Goal: Task Accomplishment & Management: Use online tool/utility

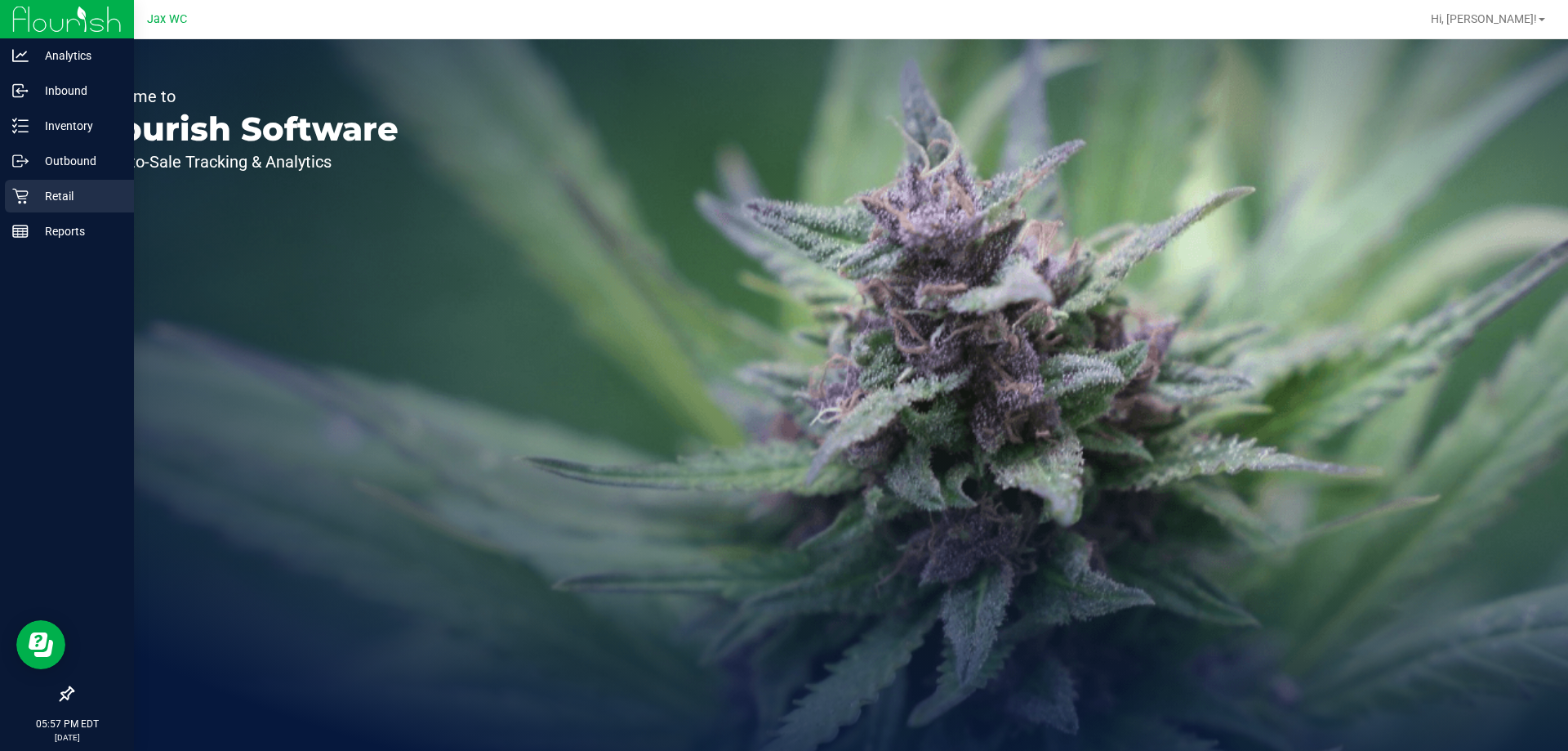
click at [10, 192] on div "Retail" at bounding box center [69, 196] width 129 height 33
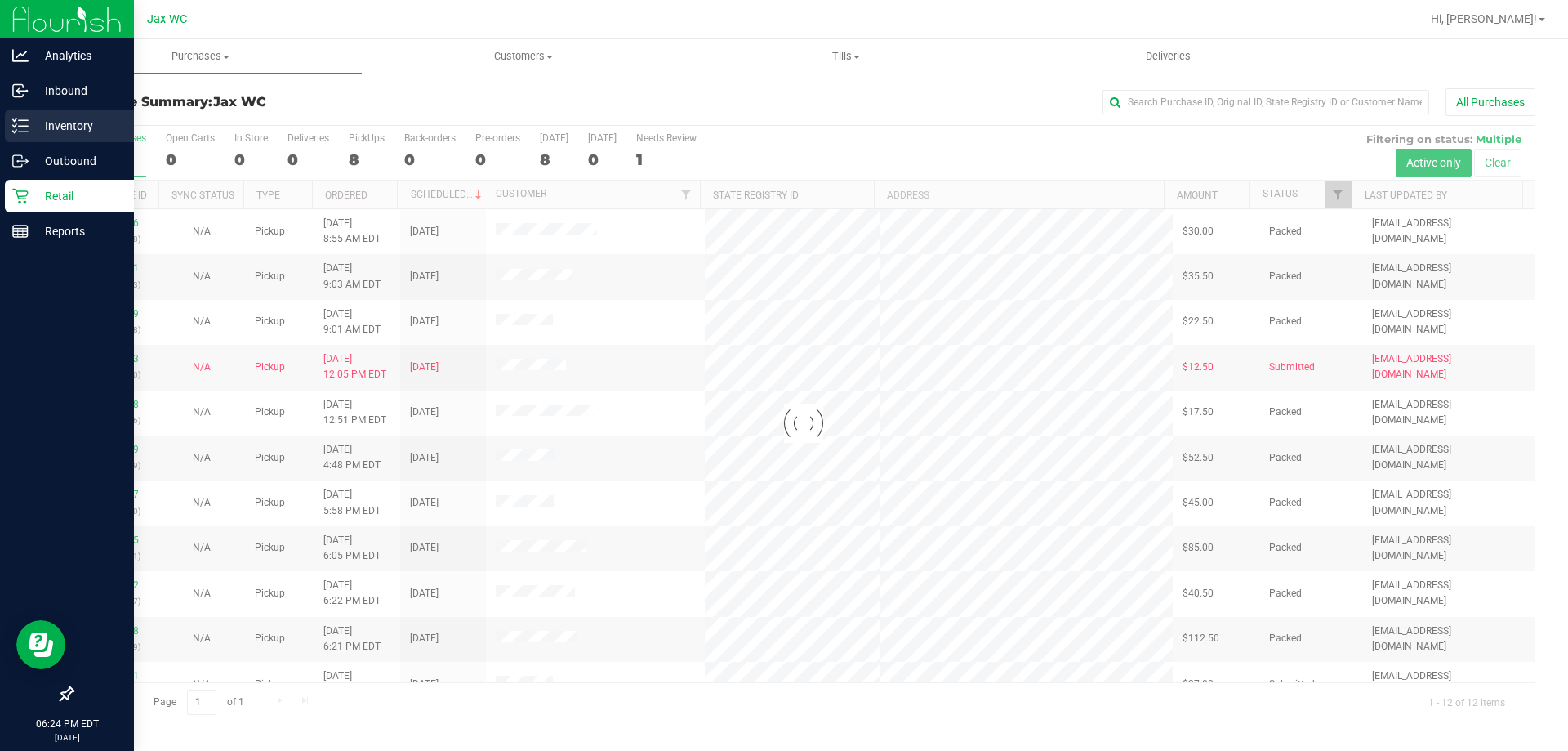
click at [32, 131] on p "Inventory" at bounding box center [77, 125] width 98 height 19
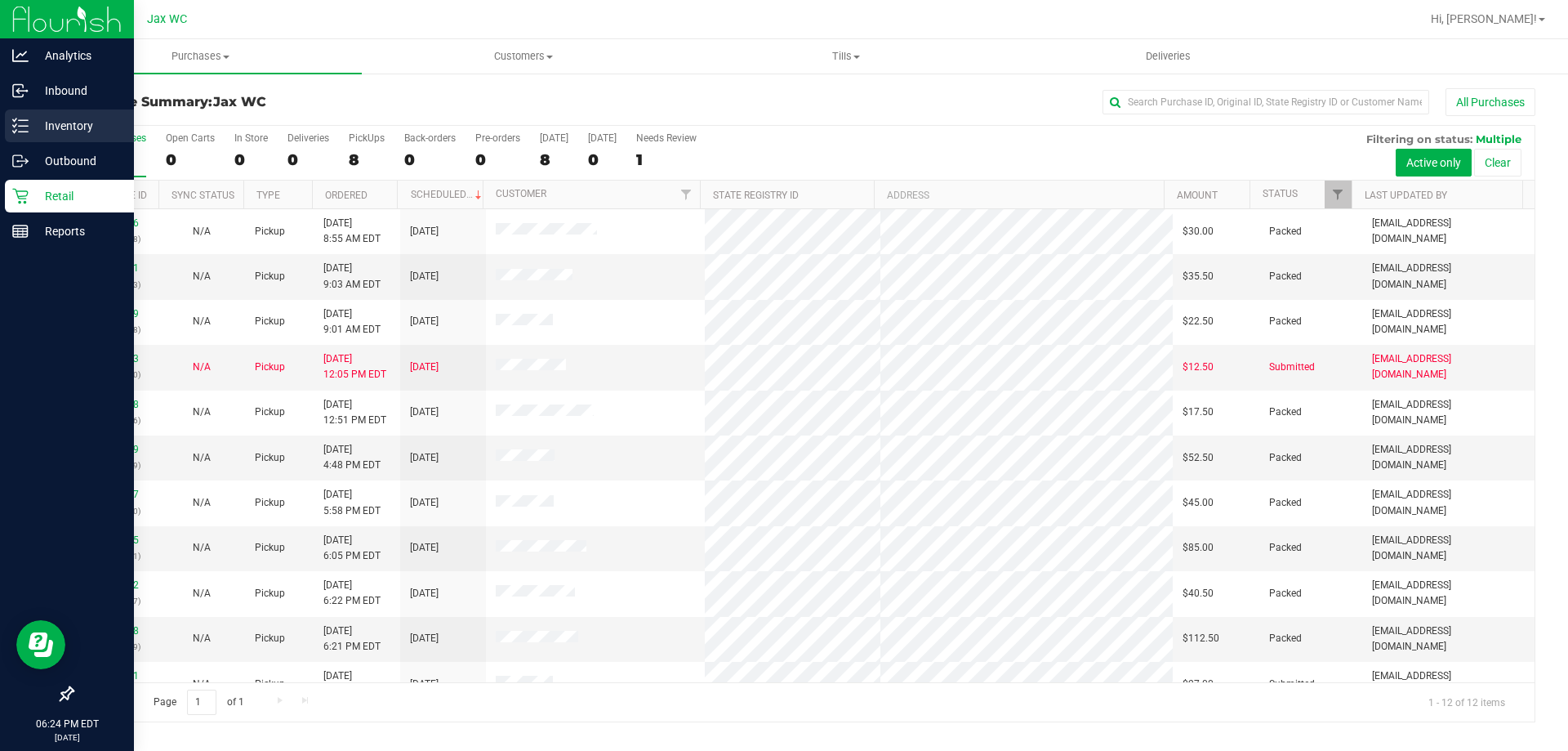
click at [17, 132] on icon at bounding box center [20, 125] width 17 height 17
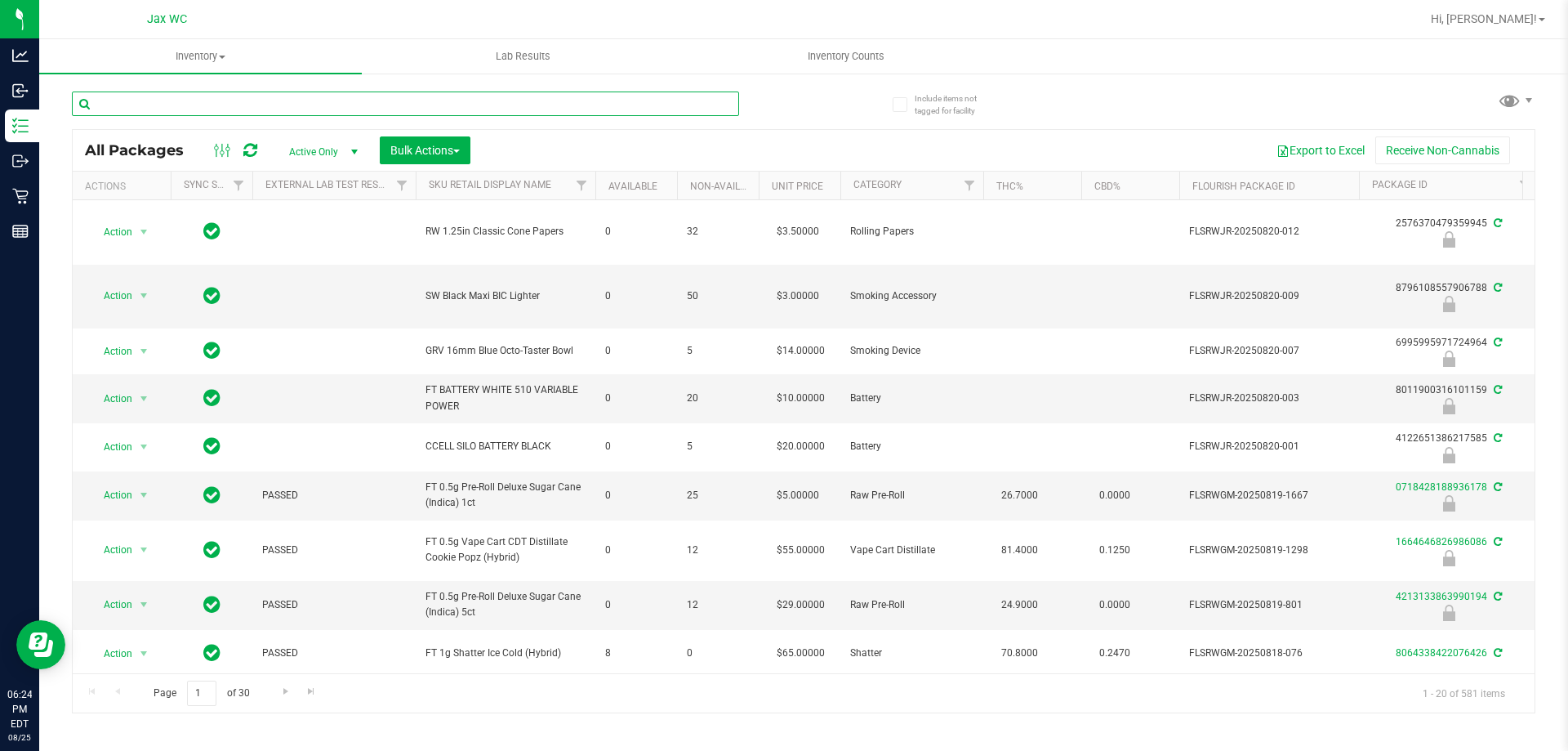
click at [179, 112] on input "text" at bounding box center [405, 103] width 667 height 24
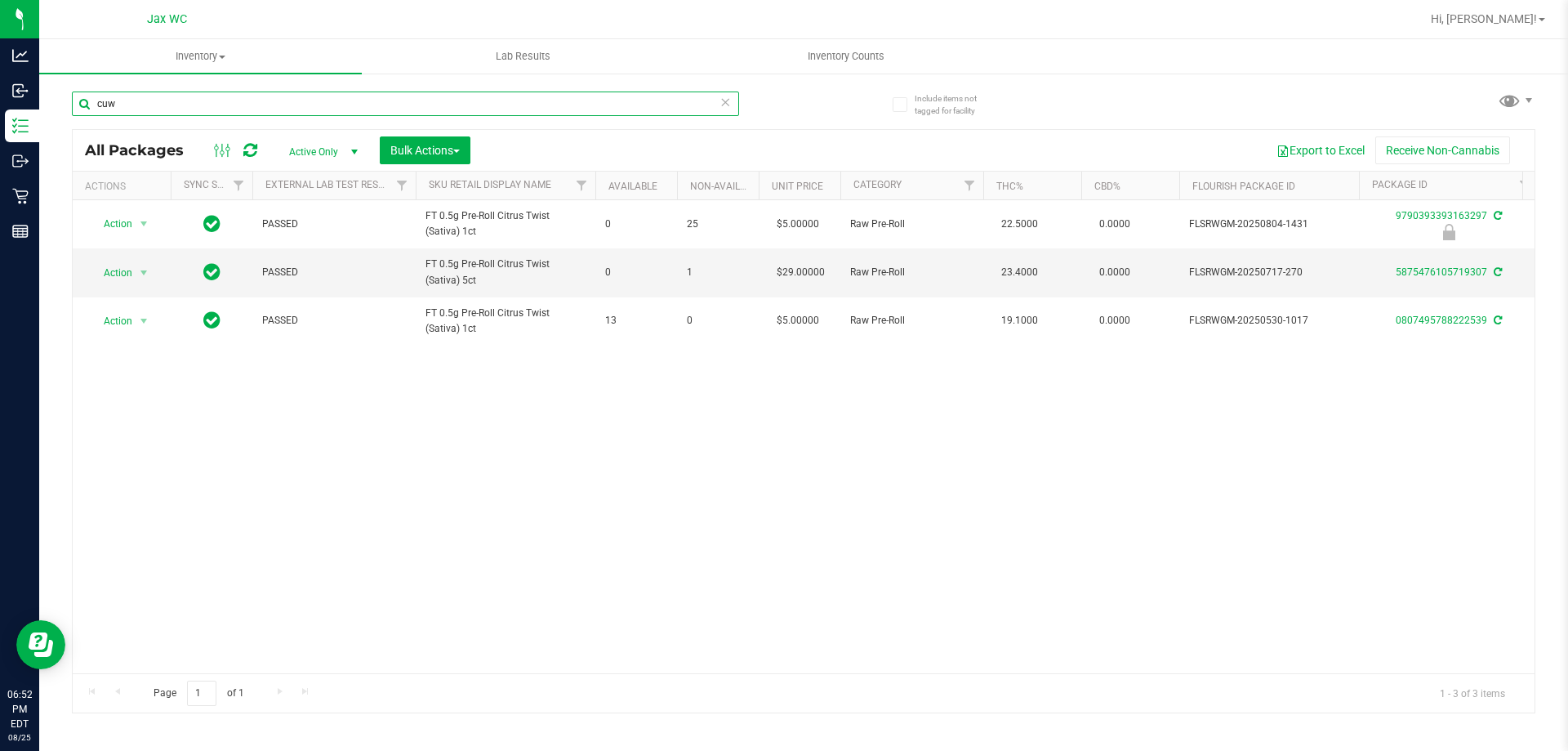
click at [312, 100] on input "cuw" at bounding box center [405, 103] width 667 height 24
click at [311, 105] on input "cuw" at bounding box center [405, 103] width 667 height 24
click at [311, 104] on input "cuw" at bounding box center [405, 103] width 667 height 24
type input "5840435667871530"
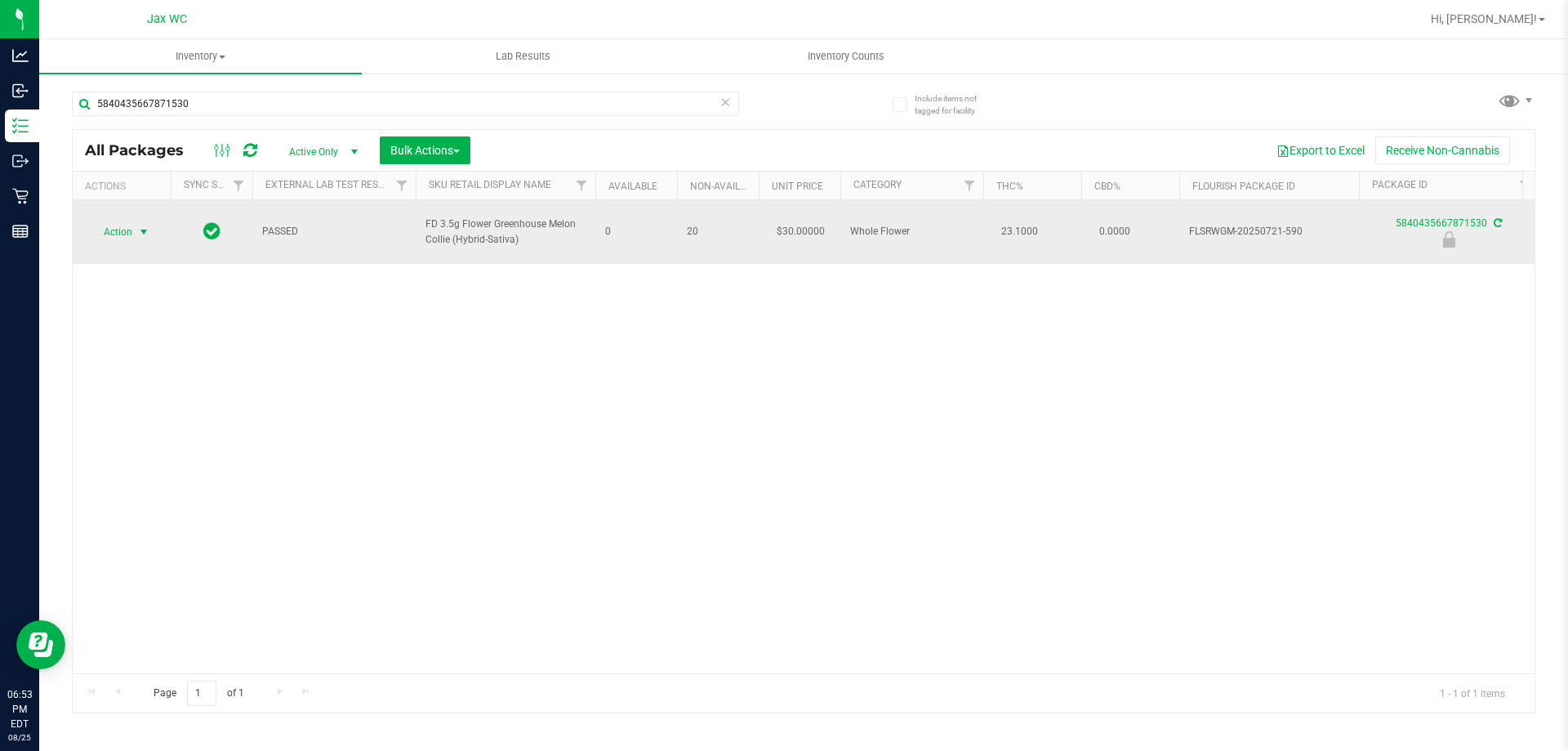
click at [117, 229] on span "Action" at bounding box center [111, 232] width 44 height 23
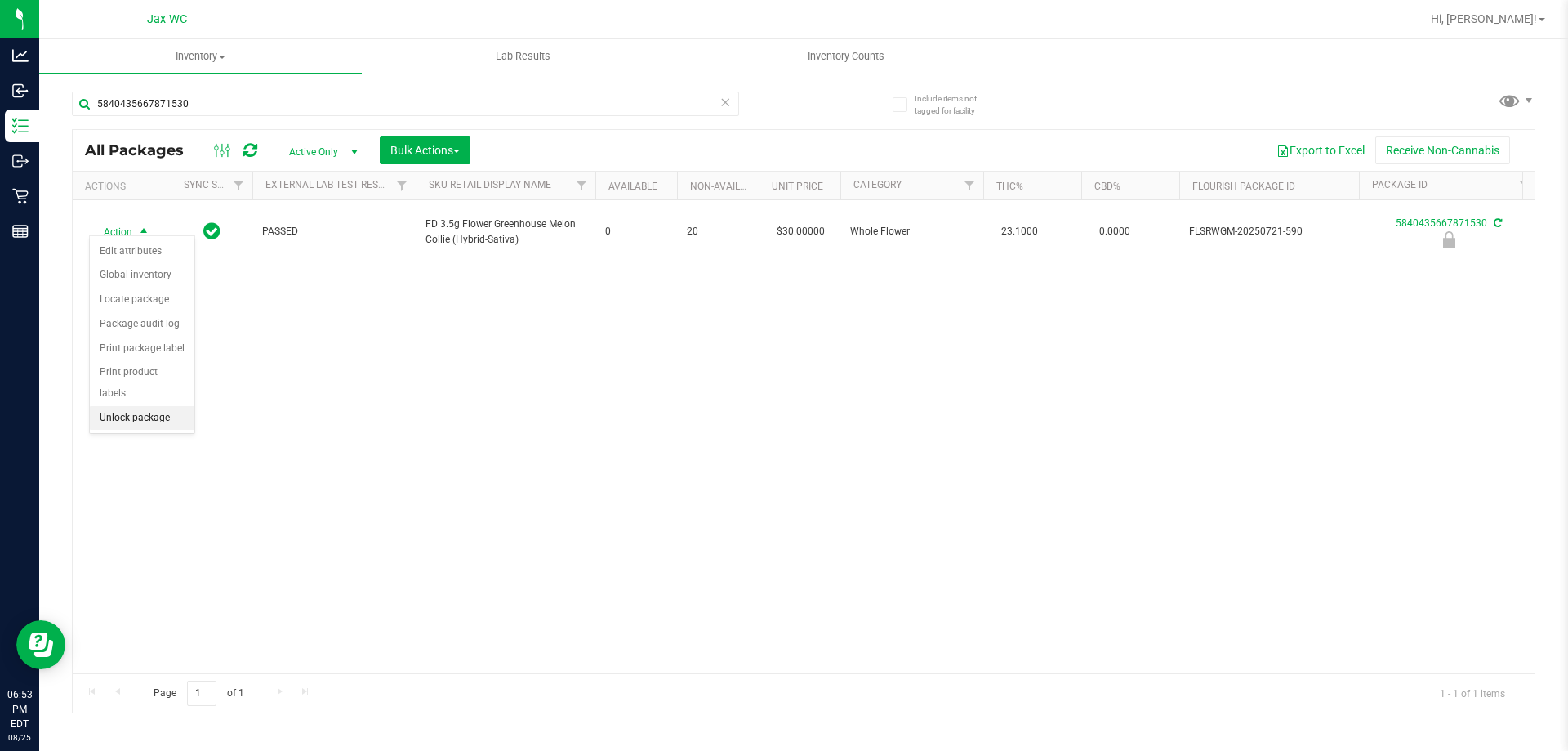
click at [156, 406] on li "Unlock package" at bounding box center [142, 418] width 105 height 24
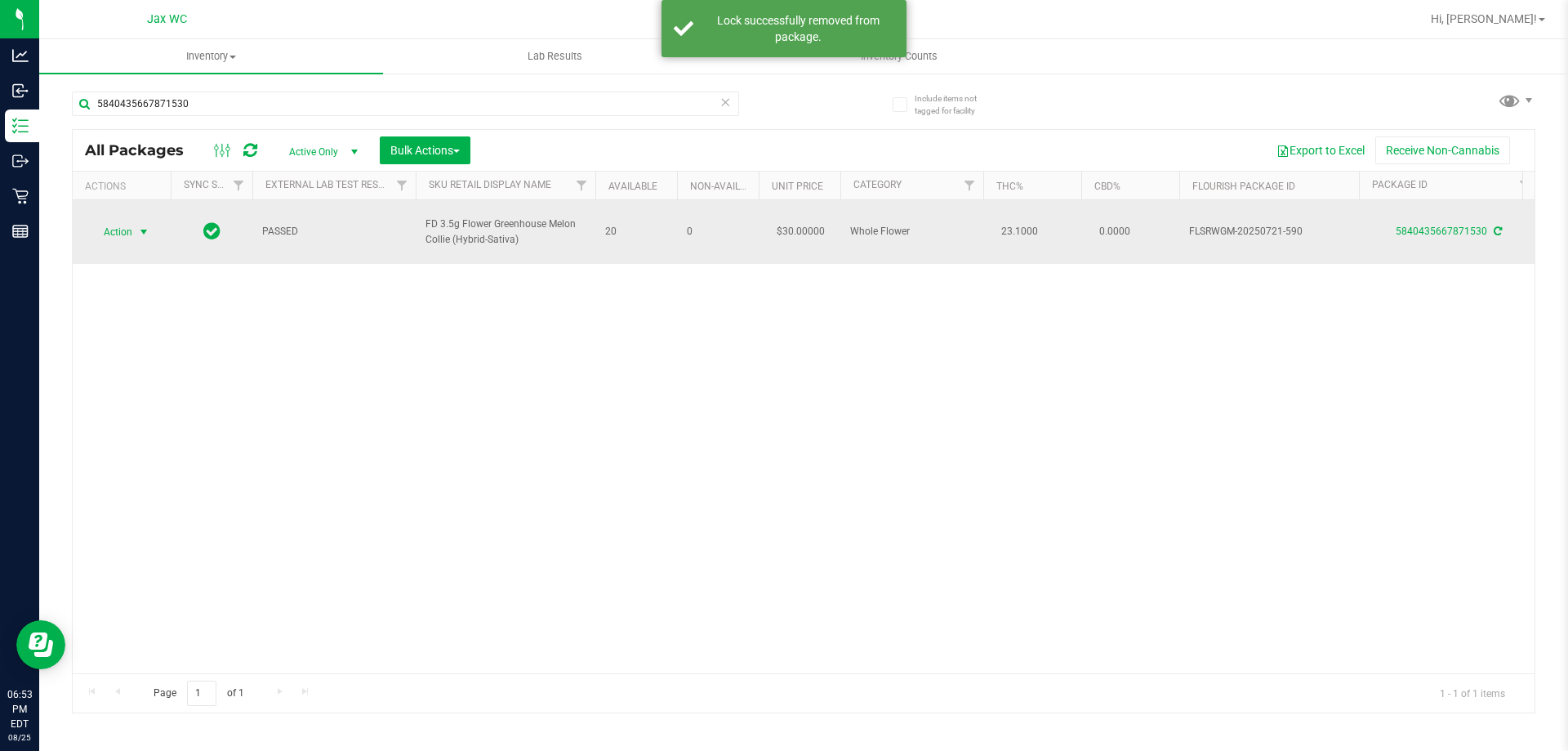
click at [114, 226] on span "Action" at bounding box center [111, 232] width 44 height 23
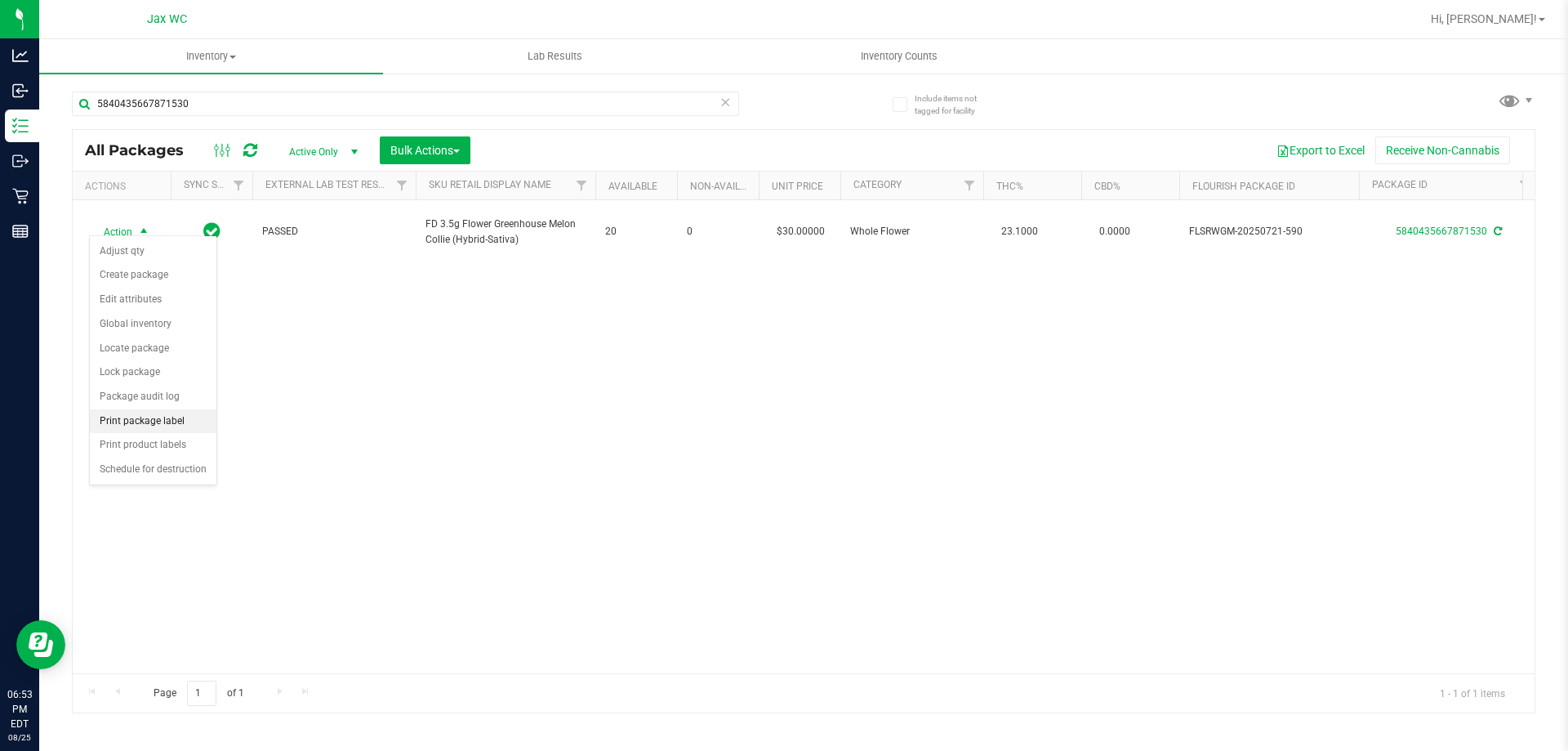
click at [176, 427] on li "Print package label" at bounding box center [153, 421] width 126 height 24
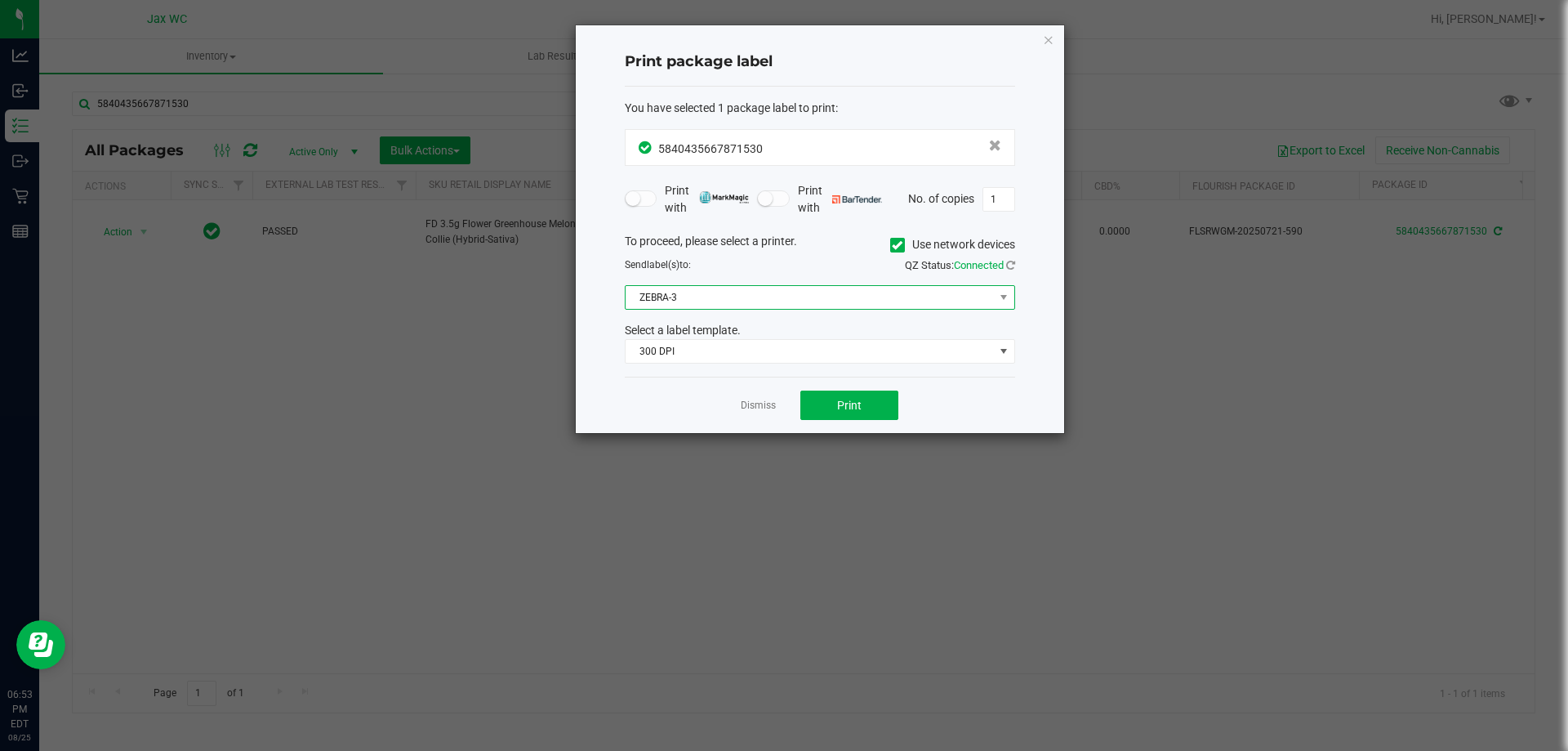
click at [809, 289] on span "ZEBRA-3" at bounding box center [809, 297] width 368 height 23
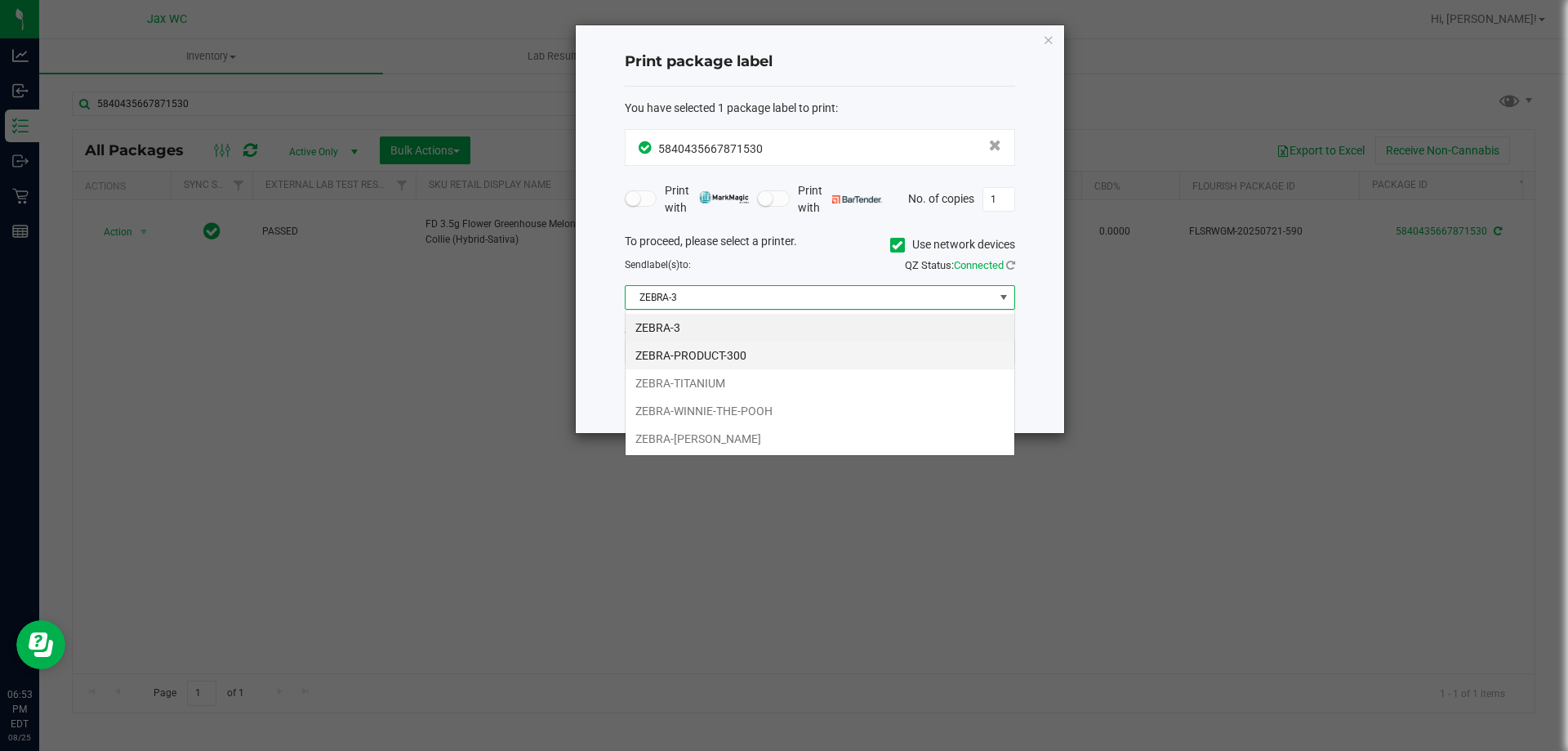
scroll to position [24, 391]
click at [725, 381] on li "ZEBRA-TITANIUM" at bounding box center [820, 383] width 389 height 28
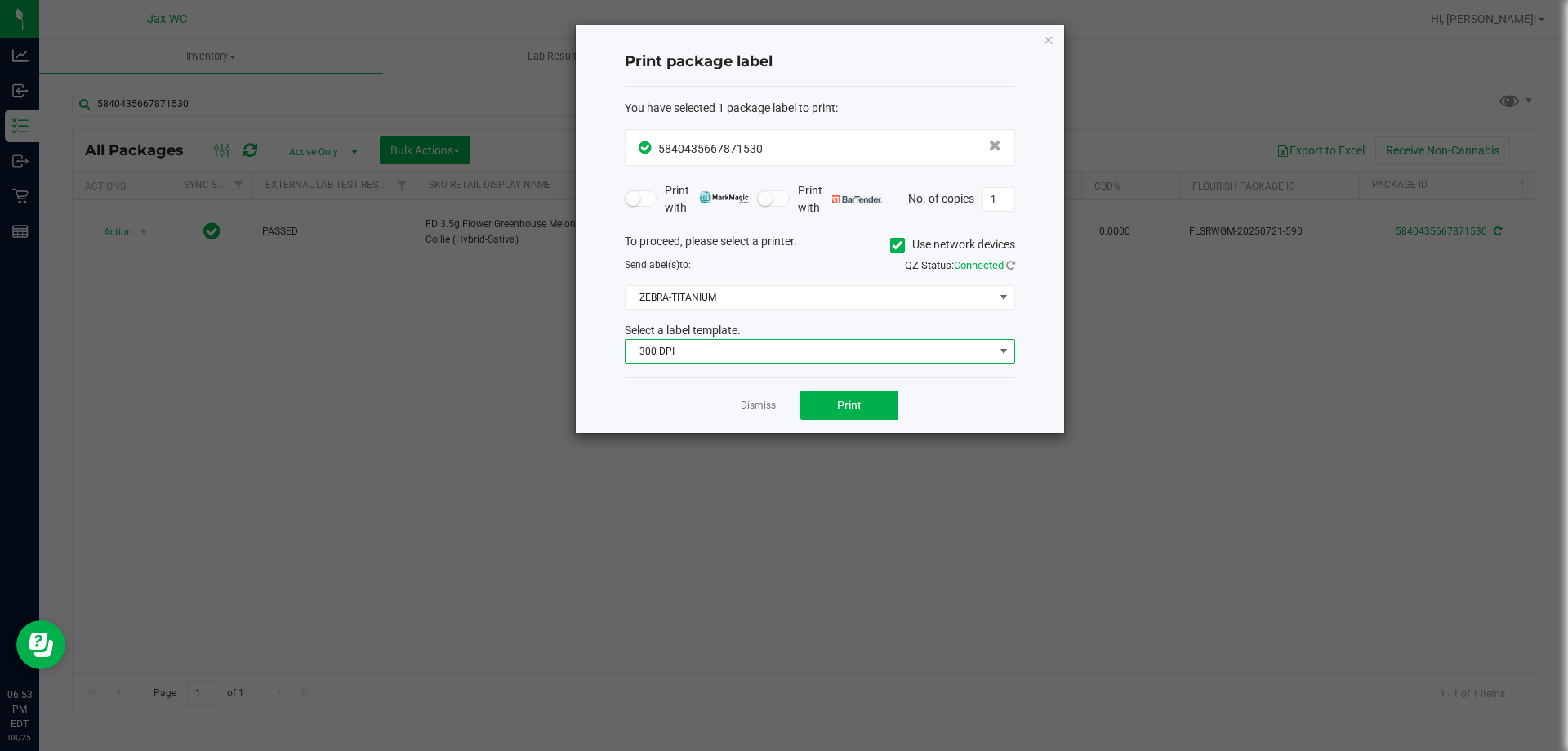
click at [771, 355] on span "300 DPI" at bounding box center [809, 352] width 368 height 23
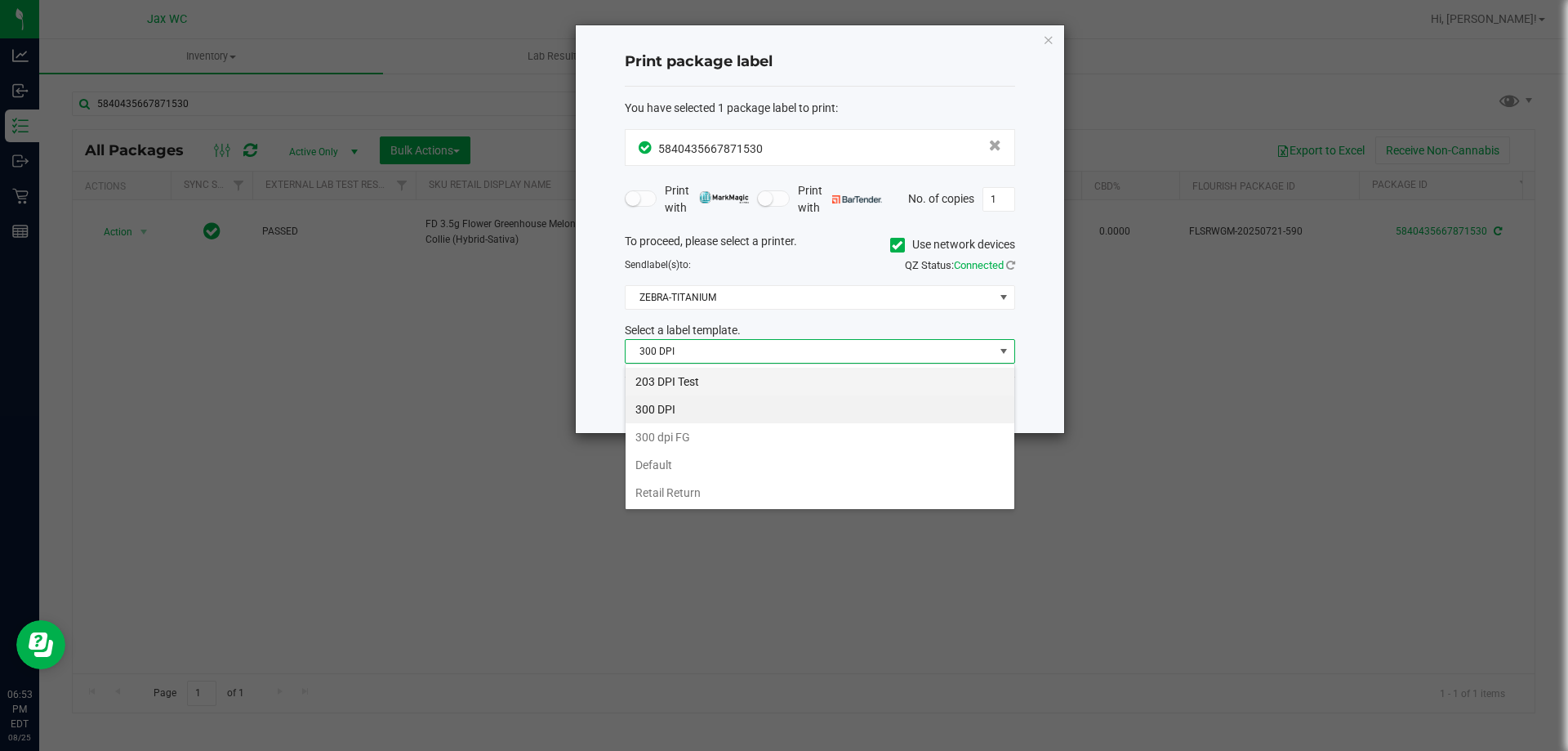
click at [754, 377] on li "203 DPI Test" at bounding box center [820, 381] width 389 height 28
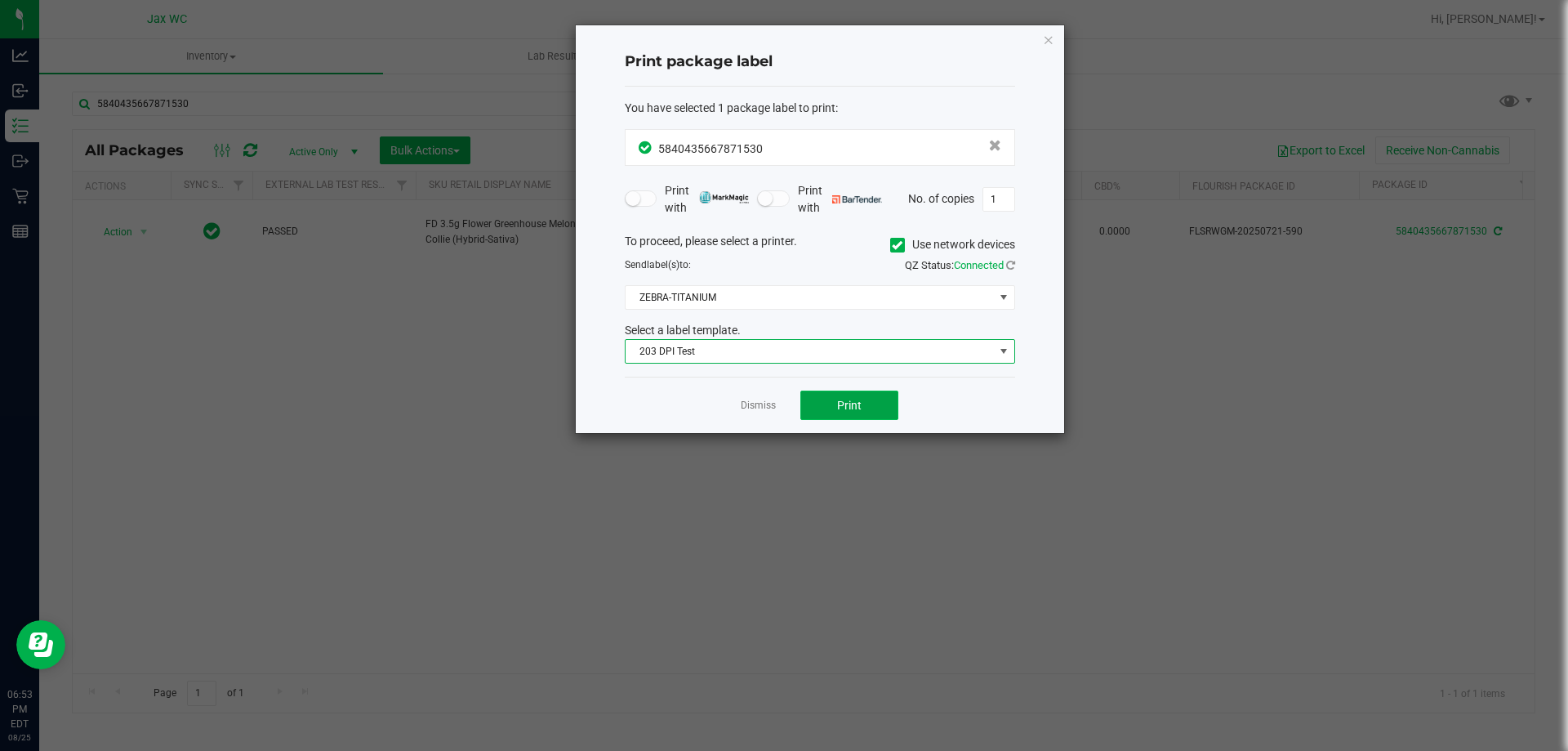
click at [887, 399] on button "Print" at bounding box center [849, 405] width 98 height 29
click at [730, 405] on div "Dismiss Print" at bounding box center [820, 405] width 391 height 56
click at [749, 411] on link "Dismiss" at bounding box center [759, 405] width 35 height 14
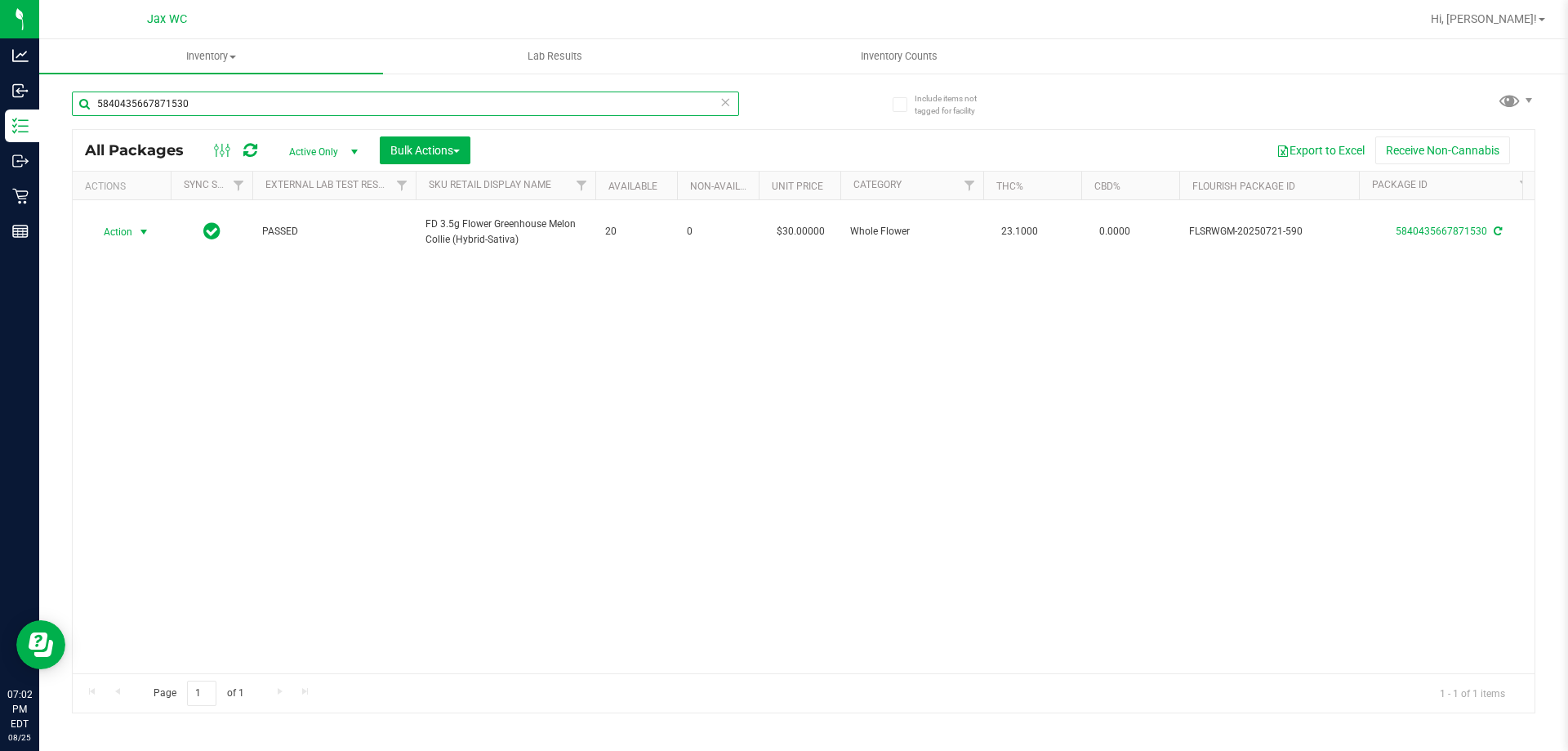
click at [240, 110] on input "5840435667871530" at bounding box center [405, 103] width 667 height 24
